Goal: Information Seeking & Learning: Learn about a topic

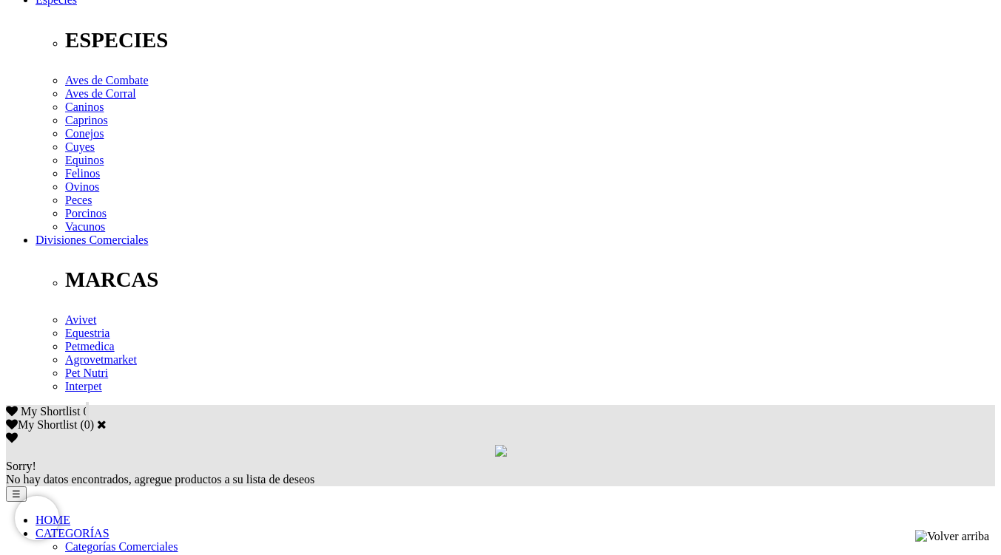
scroll to position [625, 0]
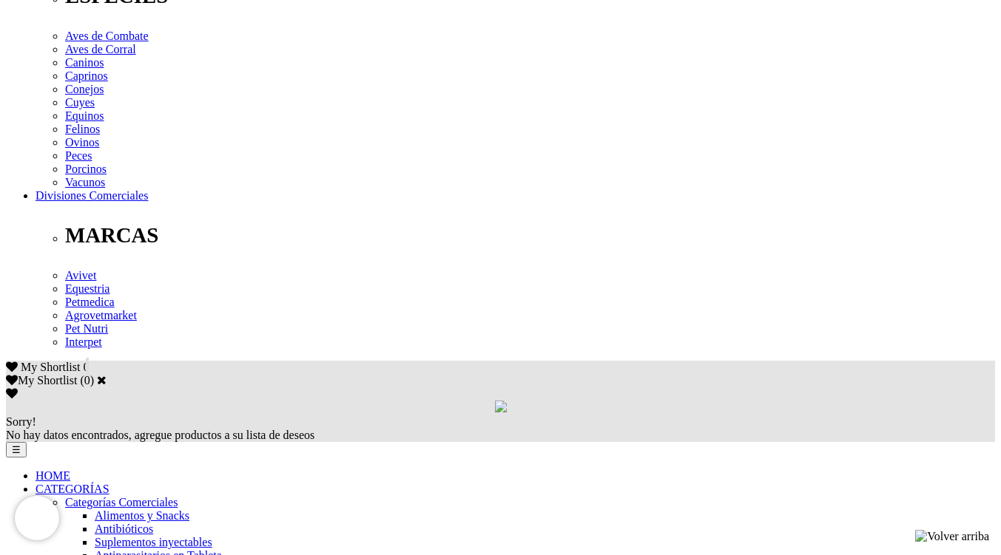
drag, startPoint x: 287, startPoint y: 149, endPoint x: 376, endPoint y: 148, distance: 88.7
copy p "[MEDICAL_DATA]"
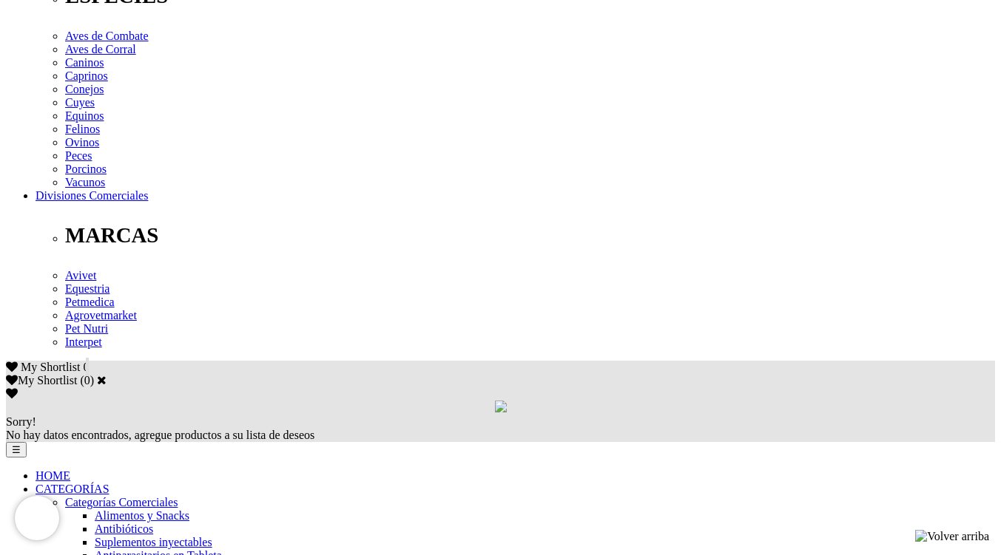
drag, startPoint x: 275, startPoint y: 164, endPoint x: 325, endPoint y: 165, distance: 50.3
drag, startPoint x: 177, startPoint y: 167, endPoint x: 264, endPoint y: 163, distance: 87.3
copy p "Cucurbita pepo"
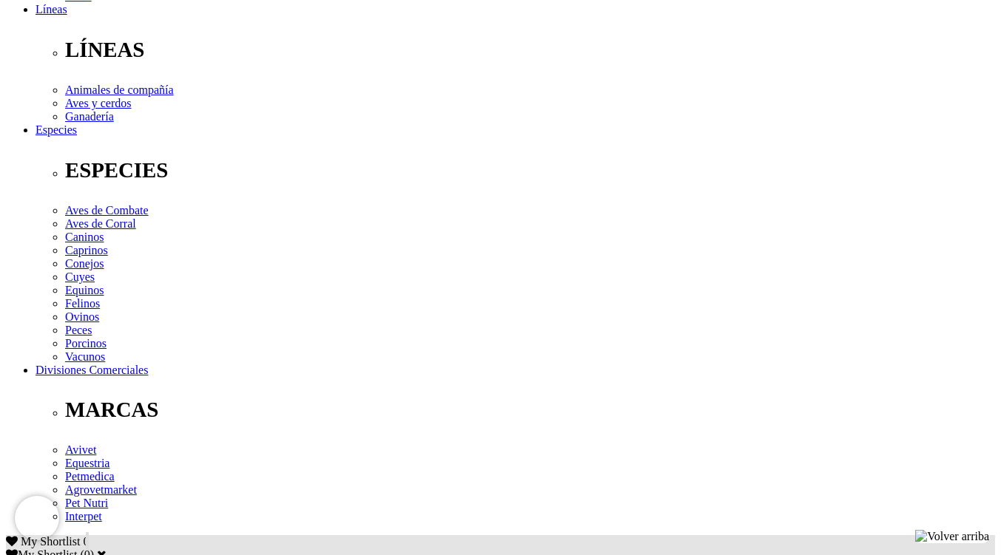
scroll to position [461, 0]
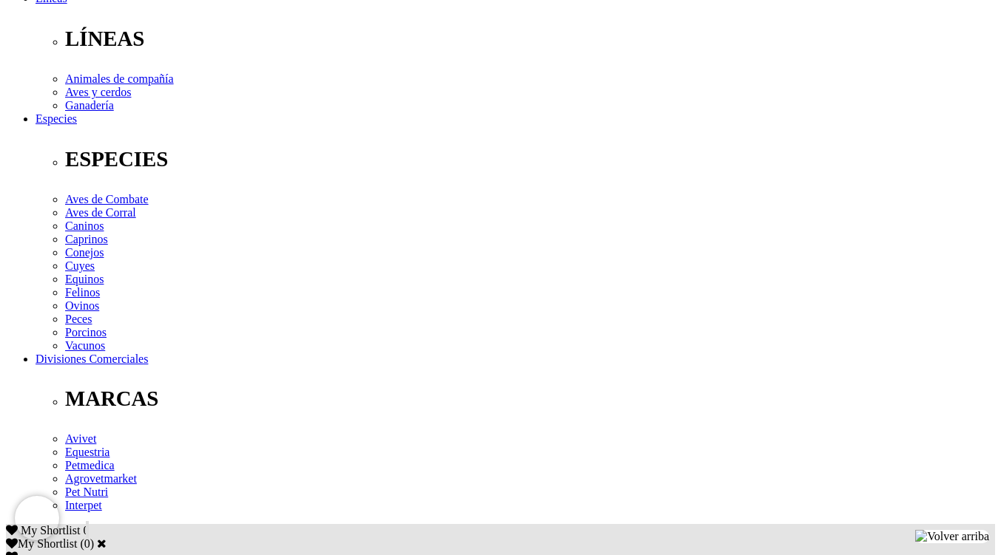
drag, startPoint x: 456, startPoint y: 328, endPoint x: 549, endPoint y: 329, distance: 93.9
copy p "Ipomoea batatas"
